Goal: Communication & Community: Answer question/provide support

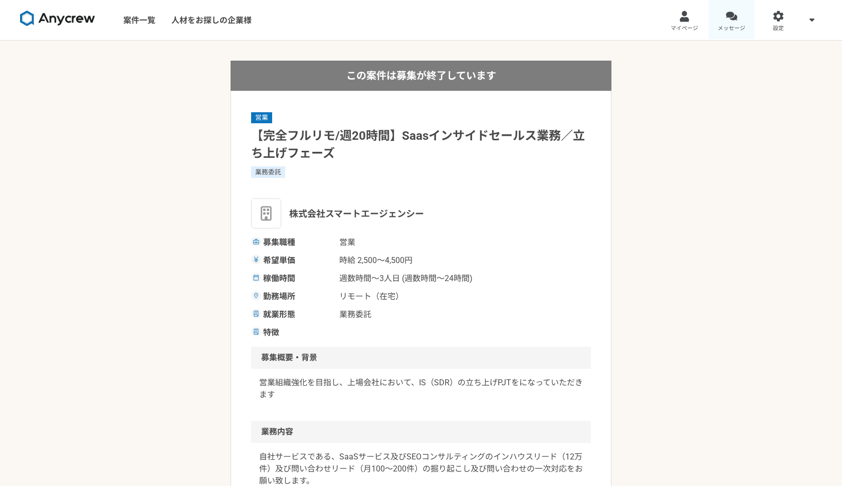
click at [740, 12] on link "メッセージ" at bounding box center [731, 20] width 47 height 40
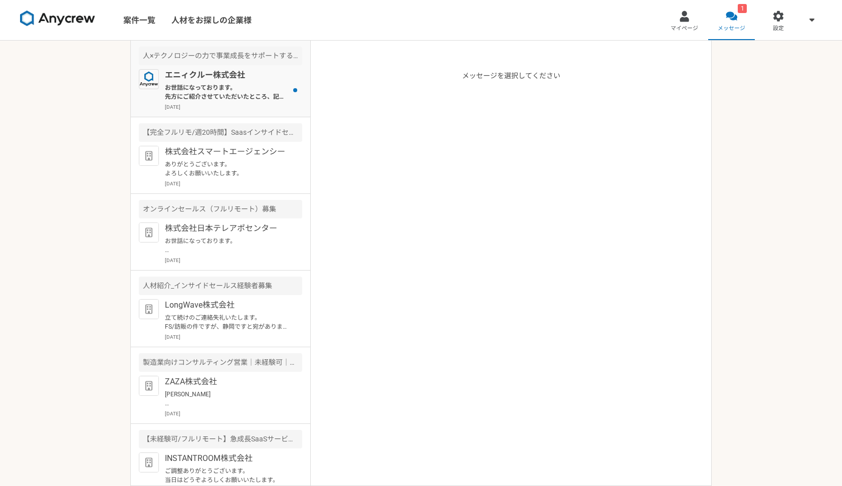
click at [241, 92] on p "お世話になっております。 先方にご紹介させていただいたところ、記載のご条件（報酬面の上限：時給2,700円）想定にて、ぜひ一度面談ができればとご連絡をいただき…" at bounding box center [227, 92] width 124 height 18
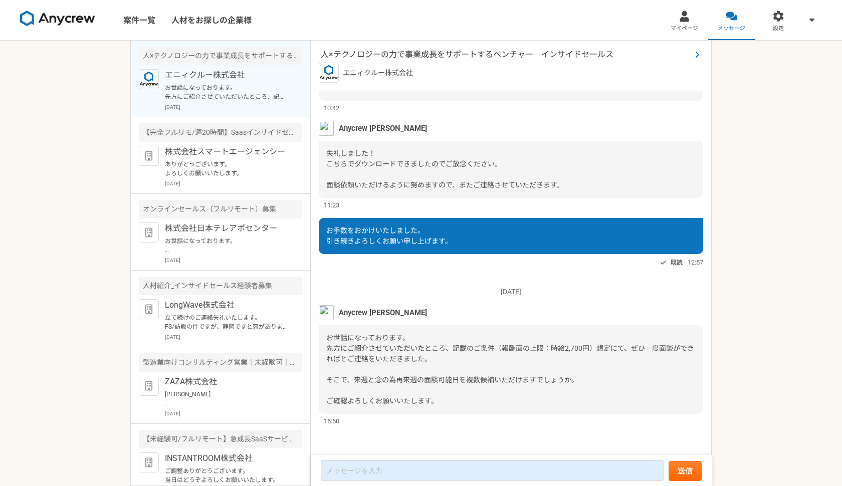
click at [505, 60] on span "人×テクノロジーの力で事業成長をサポートするベンチャー　インサイドセールス" at bounding box center [506, 55] width 370 height 12
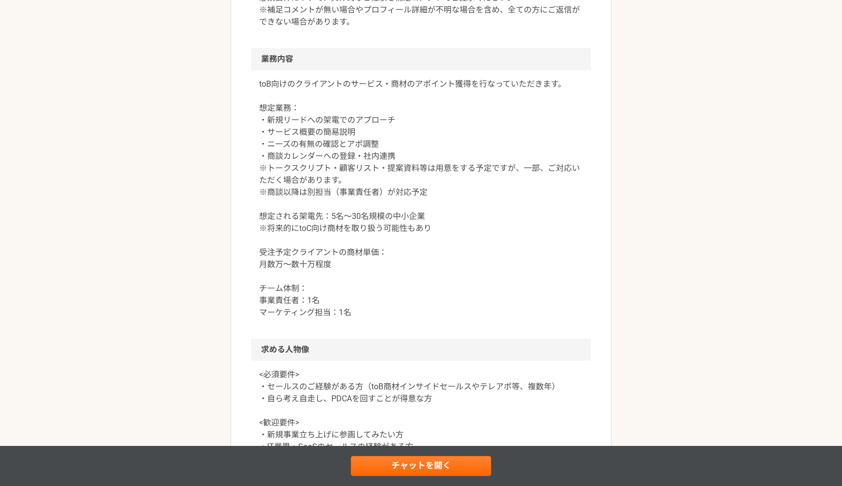
scroll to position [460, 0]
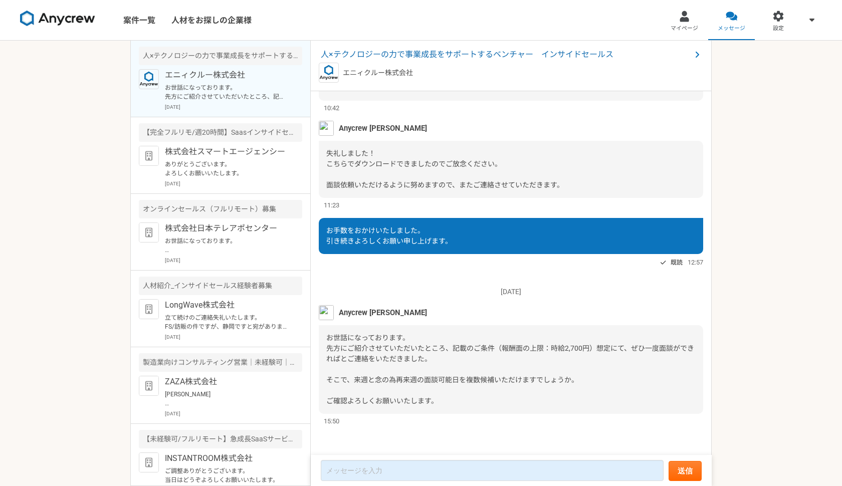
scroll to position [598, 0]
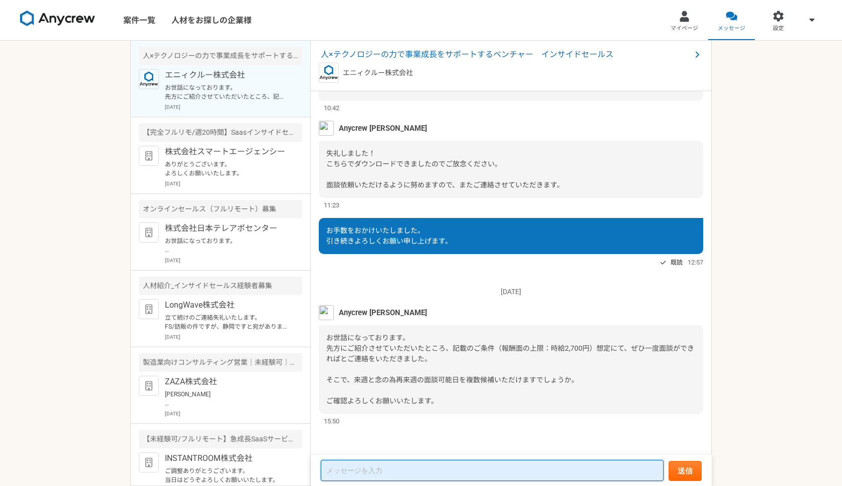
click at [446, 472] on textarea at bounding box center [492, 470] width 343 height 21
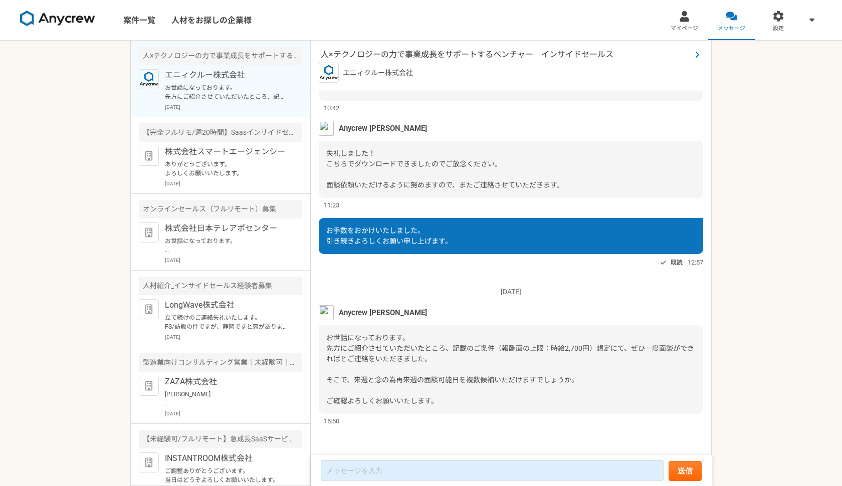
click at [542, 59] on span "人×テクノロジーの力で事業成長をサポートするベンチャー　インサイドセールス" at bounding box center [506, 55] width 370 height 12
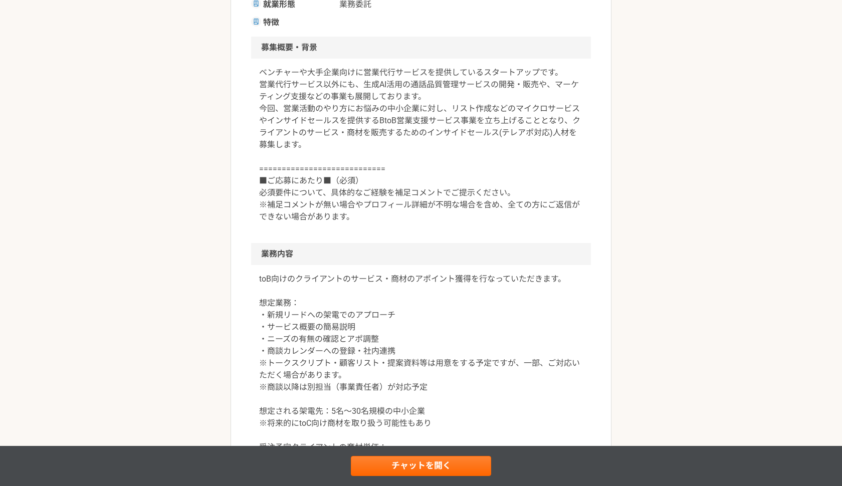
scroll to position [274, 0]
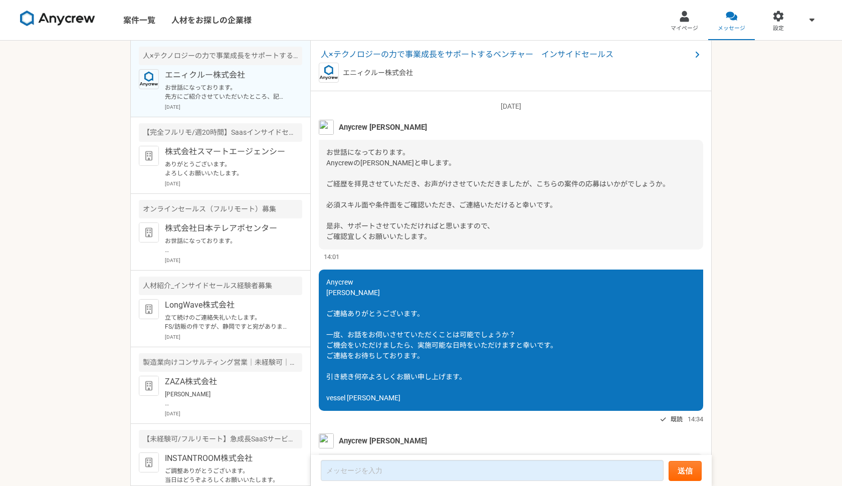
scroll to position [598, 0]
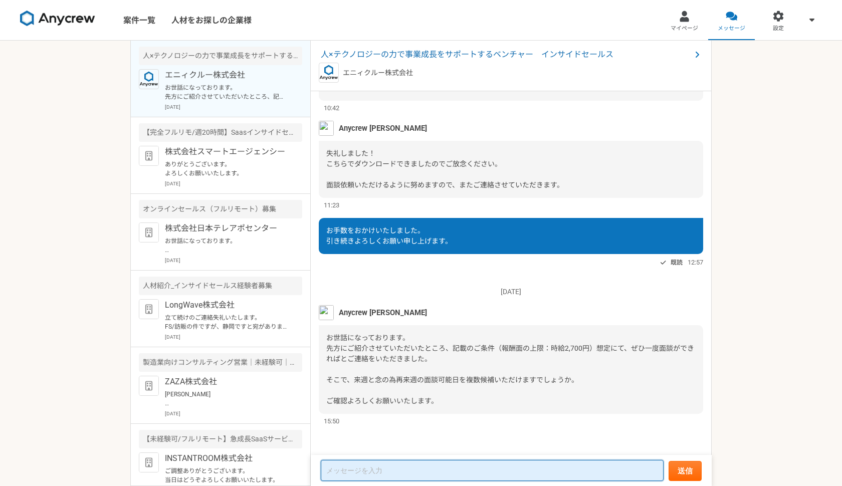
click at [409, 476] on textarea at bounding box center [492, 470] width 343 height 21
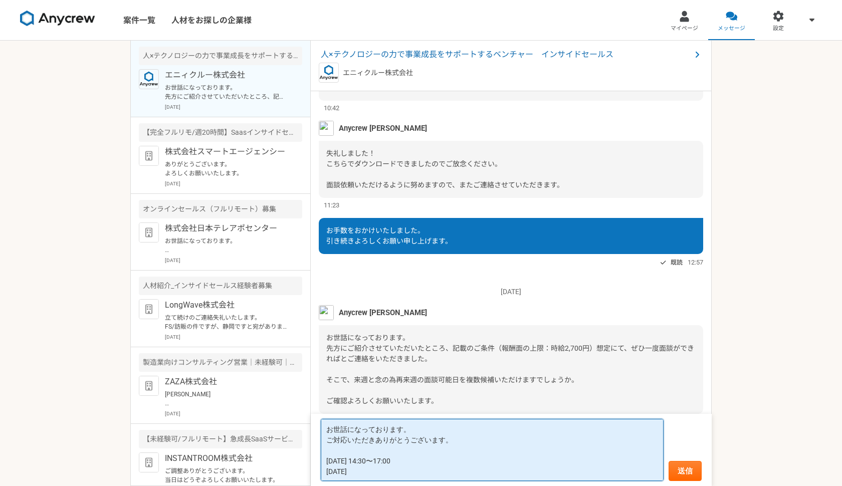
paste textarea "14:30〜17:00"
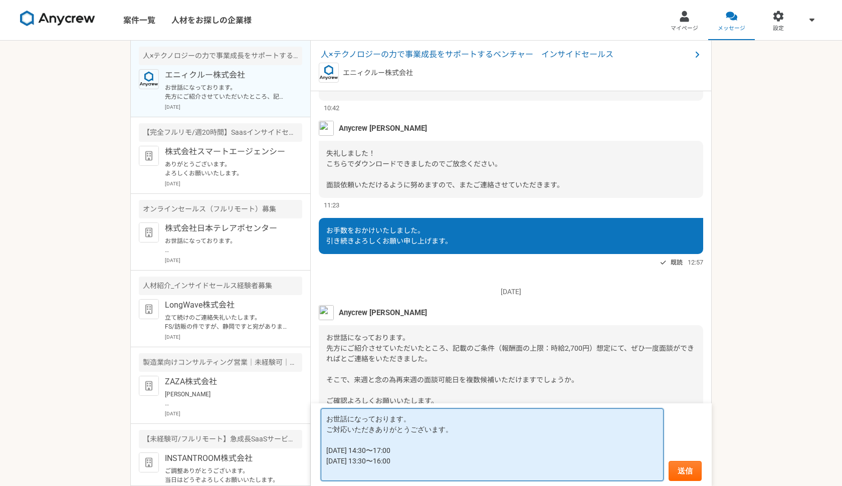
paste textarea "[DATE] 13:30〜16:00"
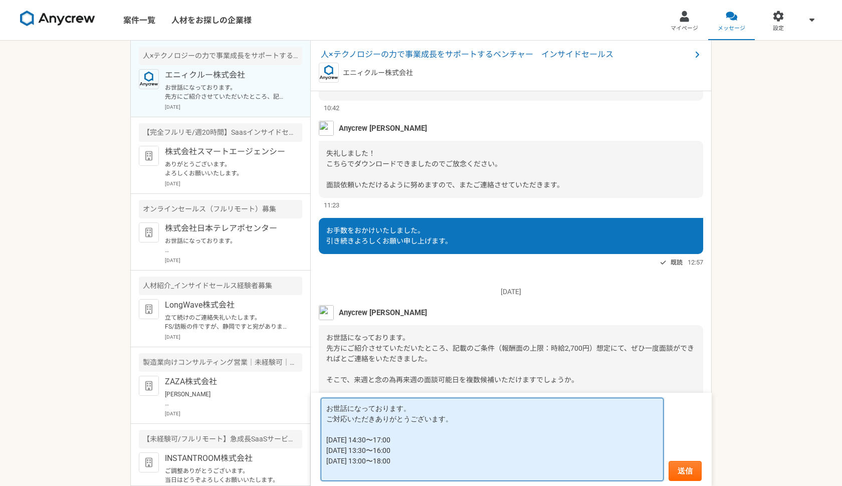
paste textarea "[DATE] 13:00〜18:00"
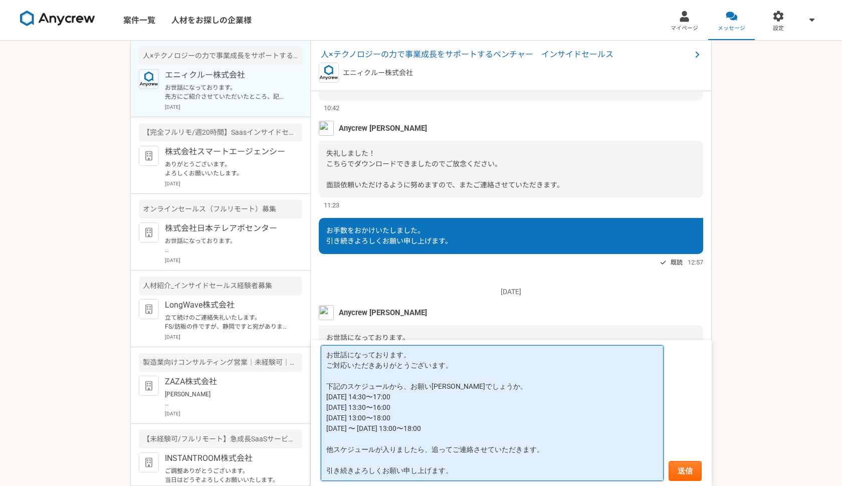
scroll to position [0, 0]
click at [329, 398] on textarea "お世話になっております。 ご対応いただきありがとうございます。 下記のスケジュールから、お願い[PERSON_NAME]でしょうか。 [DATE] 14:30…" at bounding box center [492, 413] width 343 height 136
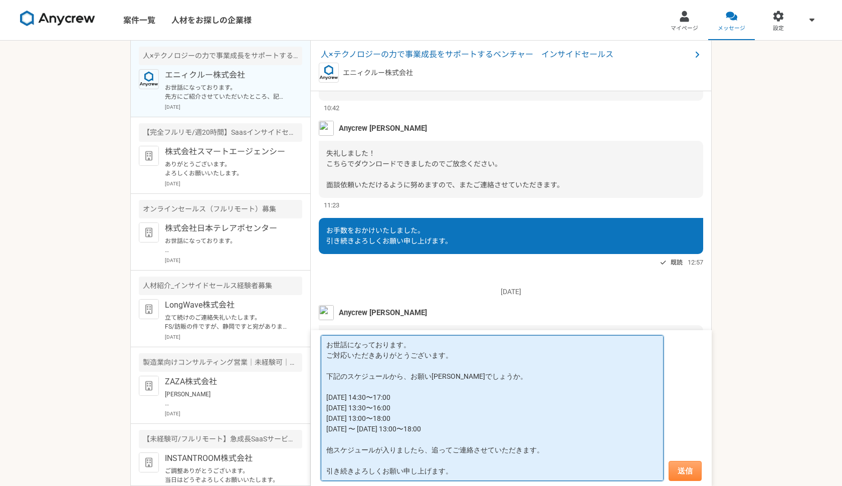
type textarea "お世話になっております。 ご対応いただきありがとうございます。 下記のスケジュールから、お願い[PERSON_NAME]でしょうか。 [DATE] 14:30…"
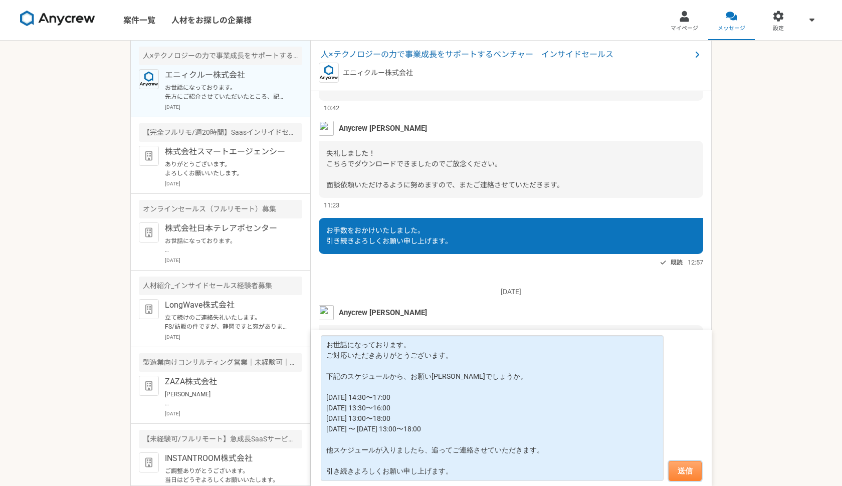
click at [681, 477] on button "送信" at bounding box center [684, 471] width 33 height 20
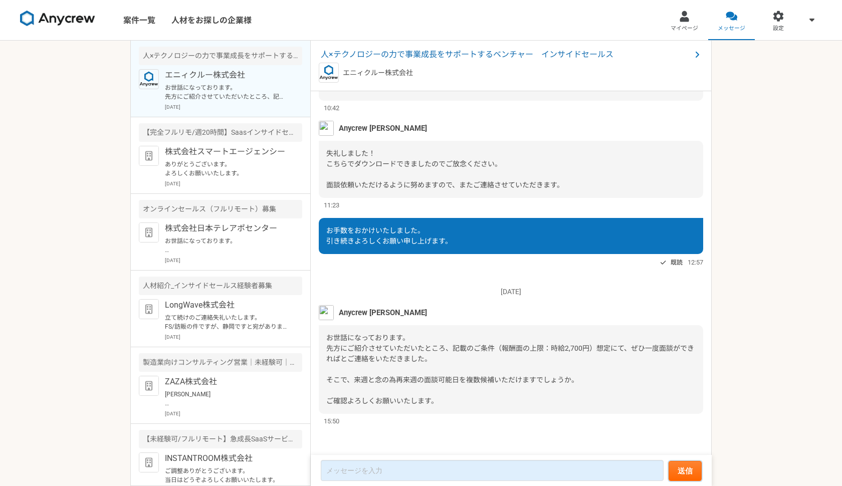
scroll to position [770, 0]
